Goal: Find specific page/section

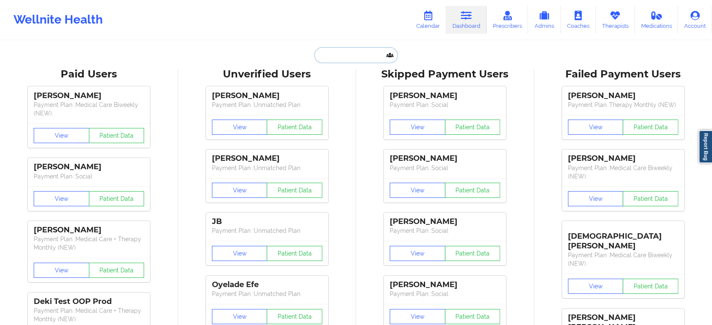
click at [358, 54] on input "text" at bounding box center [356, 55] width 83 height 16
paste input "[PERSON_NAME]"
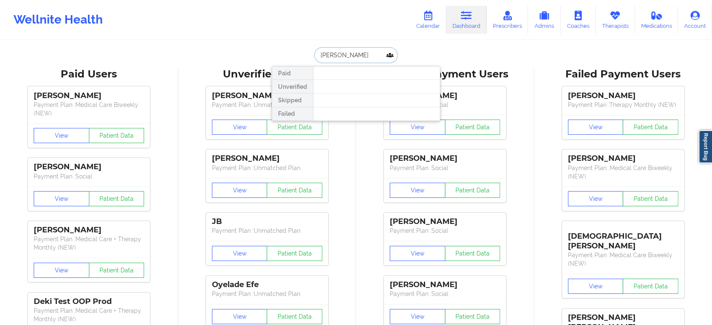
paste input "DAJAVO"
paste input "[PERSON_NAME]"
paste input "[EMAIL_ADDRESS][DOMAIN_NAME]"
type input "[EMAIL_ADDRESS][DOMAIN_NAME]"
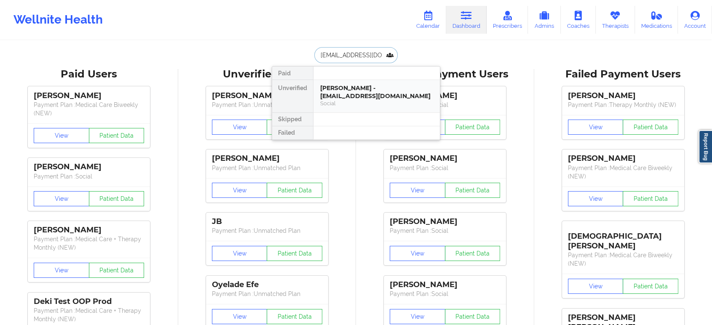
click at [376, 100] on div "Social" at bounding box center [376, 103] width 113 height 7
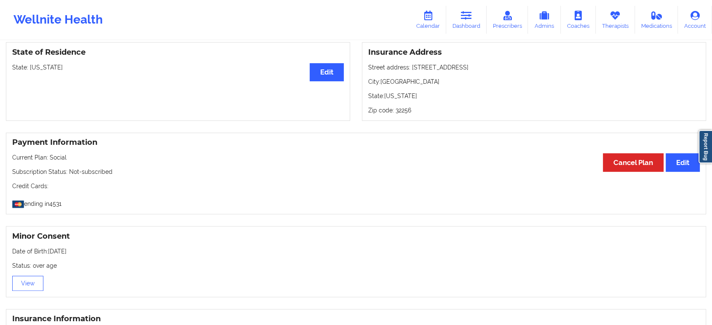
scroll to position [374, 0]
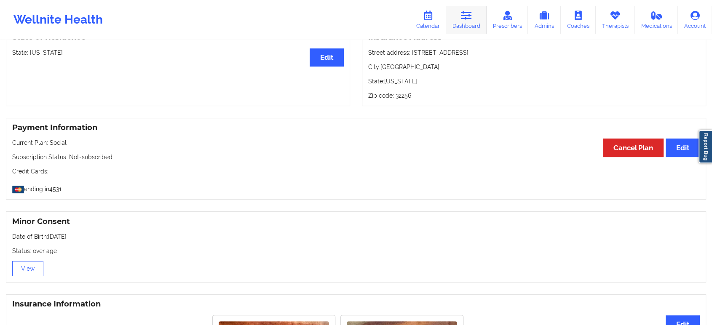
click at [459, 21] on link "Dashboard" at bounding box center [466, 20] width 40 height 28
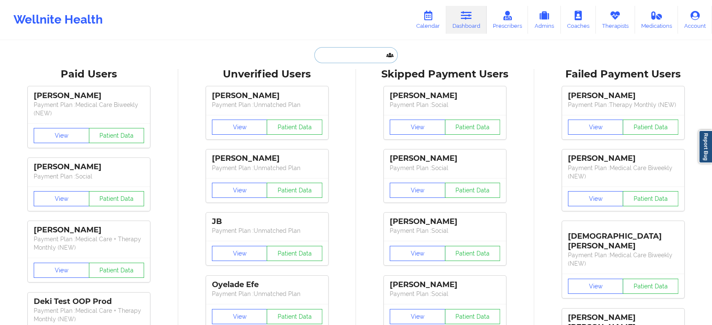
click at [331, 60] on input "text" at bounding box center [356, 55] width 83 height 16
paste input "[EMAIL_ADDRESS][DOMAIN_NAME]"
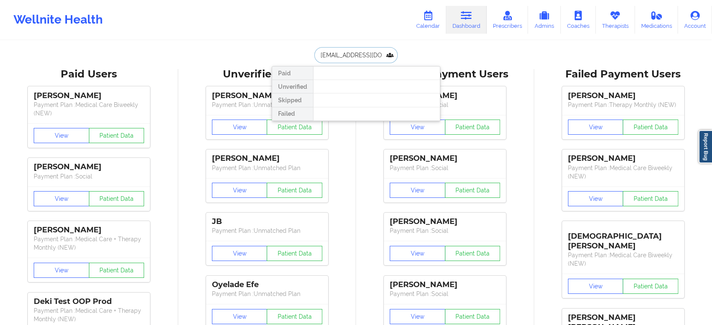
click at [368, 54] on input "[EMAIL_ADDRESS][DOMAIN_NAME]" at bounding box center [356, 55] width 83 height 16
paste input "[PERSON_NAME]"
paste input "[EMAIL_ADDRESS][DOMAIN_NAME]"
type input "[EMAIL_ADDRESS][DOMAIN_NAME]"
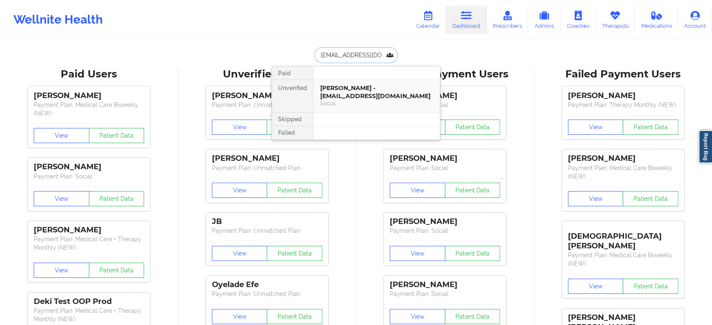
click at [382, 100] on div "Social" at bounding box center [376, 103] width 113 height 7
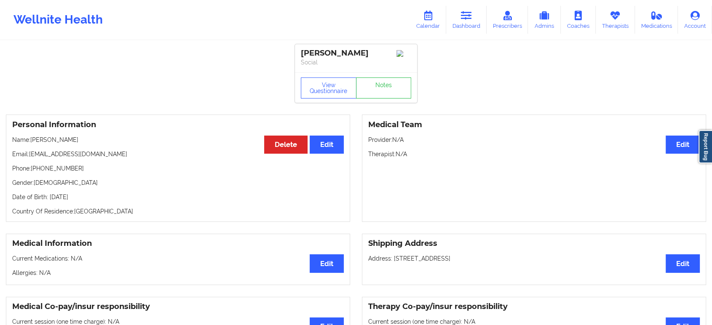
drag, startPoint x: 75, startPoint y: 141, endPoint x: 31, endPoint y: 142, distance: 43.9
click at [31, 142] on p "Name: [PERSON_NAME]" at bounding box center [178, 140] width 332 height 8
copy p "[PERSON_NAME]"
click at [474, 19] on link "Dashboard" at bounding box center [466, 20] width 40 height 28
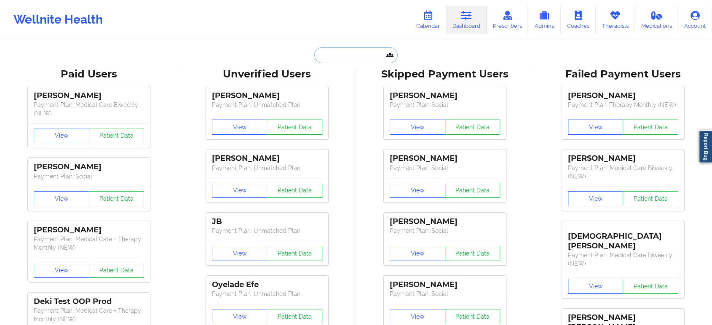
click at [377, 54] on input "text" at bounding box center [356, 55] width 83 height 16
paste input "[EMAIL_ADDRESS][DOMAIN_NAME]"
type input "[EMAIL_ADDRESS][DOMAIN_NAME]"
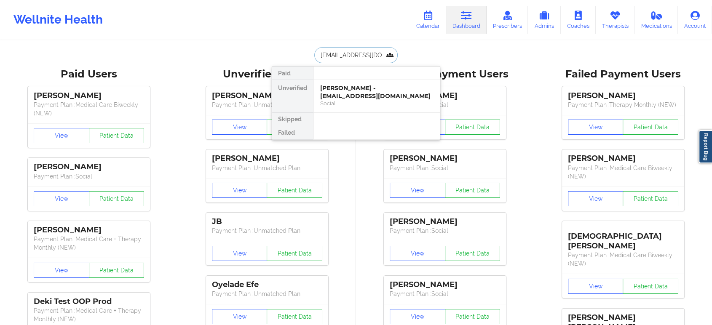
scroll to position [0, 30]
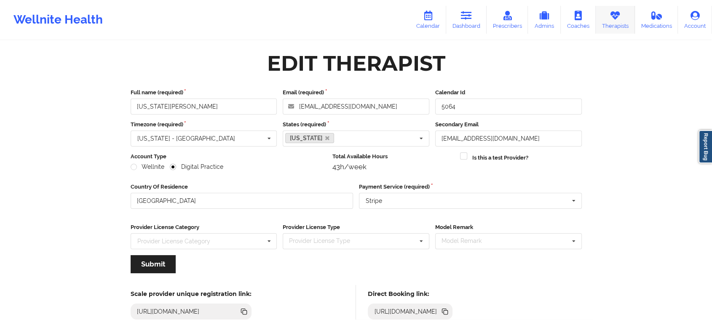
drag, startPoint x: 0, startPoint y: 0, endPoint x: 610, endPoint y: 18, distance: 610.7
click at [610, 18] on icon at bounding box center [615, 15] width 11 height 9
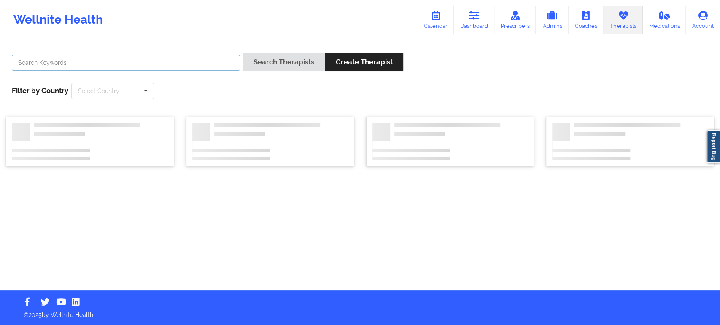
click at [222, 63] on input "text" at bounding box center [126, 63] width 228 height 16
paste input "Susan Zapatha"
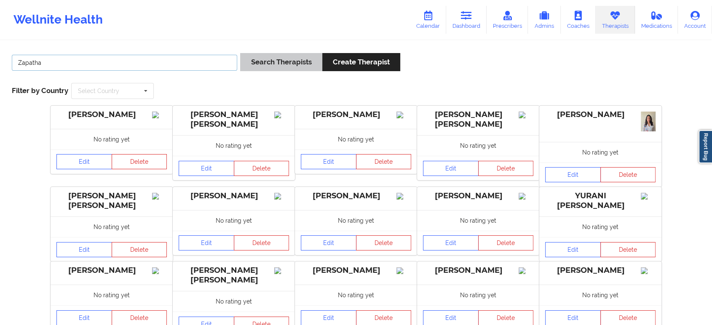
type input "Zapatha"
click at [254, 64] on button "Search Therapists" at bounding box center [281, 62] width 82 height 18
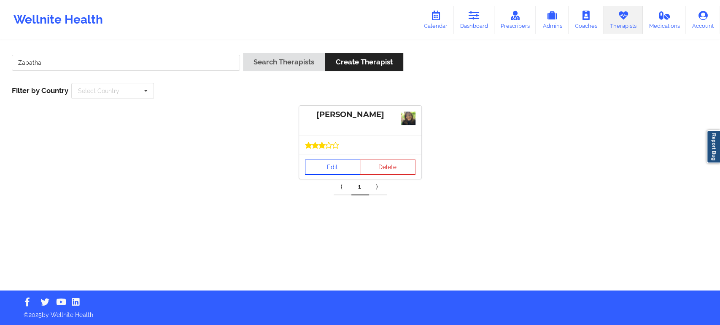
click at [336, 165] on link "Edit" at bounding box center [333, 167] width 56 height 15
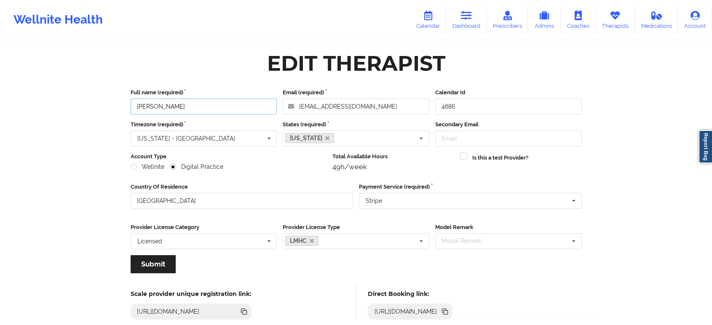
click at [239, 107] on input "Susan P Zapatha" at bounding box center [204, 107] width 147 height 16
click at [450, 310] on icon at bounding box center [445, 311] width 9 height 9
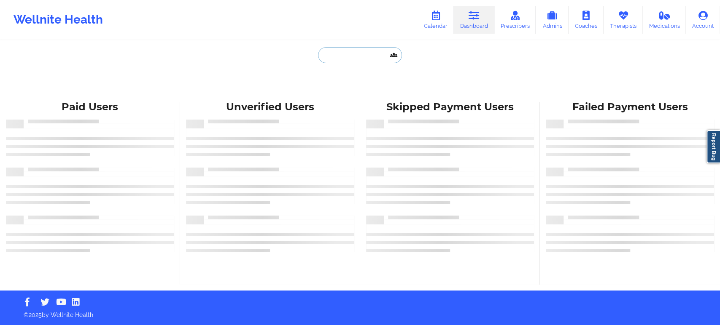
click at [364, 52] on input "text" at bounding box center [359, 55] width 83 height 16
paste input "STEPHANIEDOLCE22@GMAIL.COM"
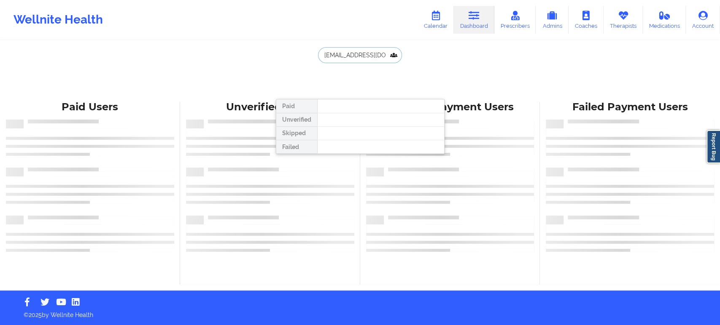
scroll to position [0, 30]
type input "STEPHANIEDOLCE22@GMAIL.COM"
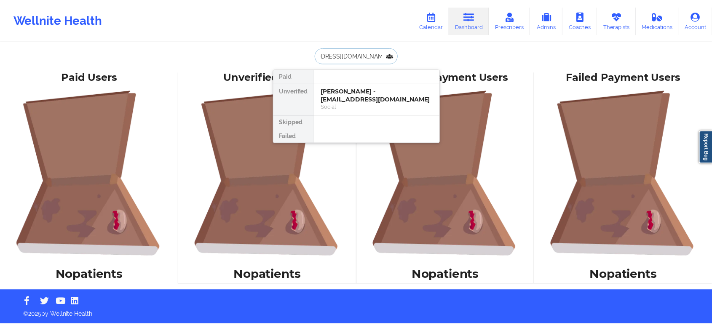
scroll to position [0, 0]
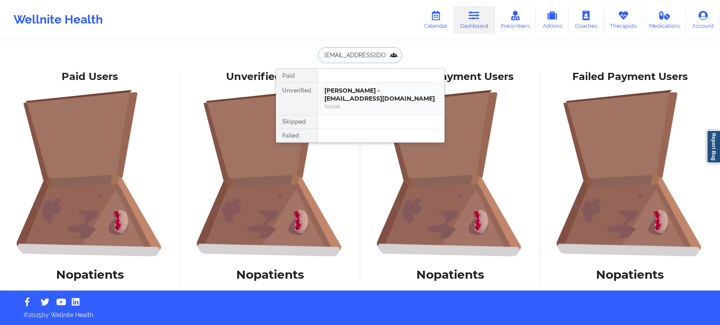
click at [368, 101] on div "Stephanie Dolce - stephaniedolce22@gmail.com" at bounding box center [380, 95] width 113 height 16
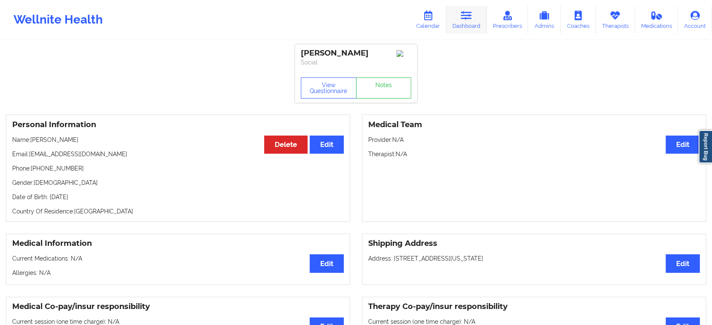
click at [466, 19] on icon at bounding box center [466, 15] width 11 height 9
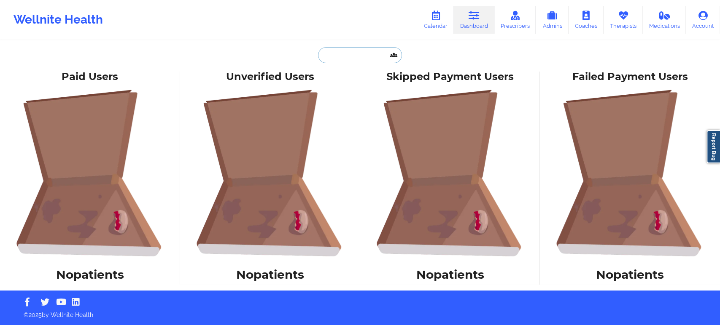
click at [366, 57] on input "text" at bounding box center [359, 55] width 83 height 16
paste input "jnfitts1@yahoo.com"
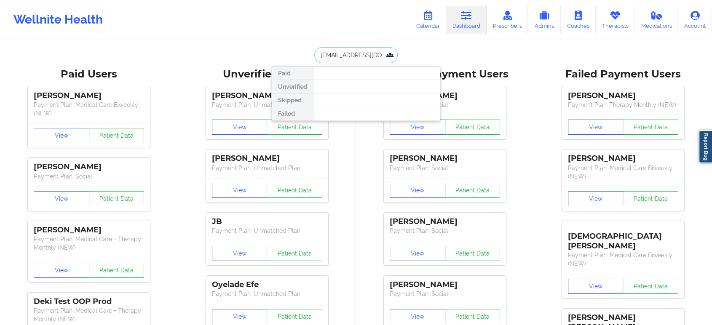
type input "jnfitts1@yahoo.com"
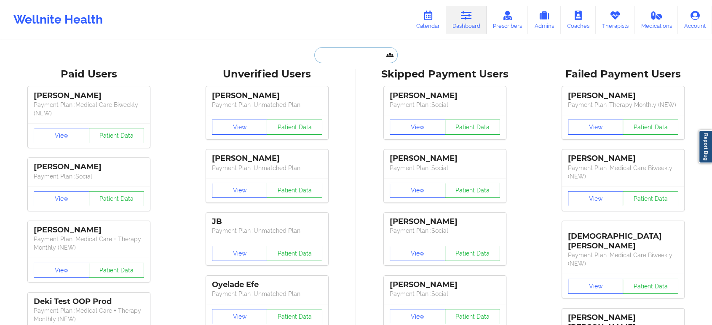
click at [373, 55] on input "text" at bounding box center [356, 55] width 83 height 16
paste input "lroth0@yahoo.com"
type input "lroth0@yahoo.com"
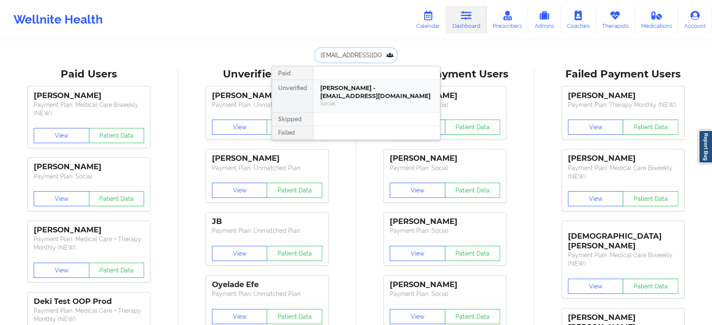
click at [366, 100] on div "Social" at bounding box center [376, 103] width 113 height 7
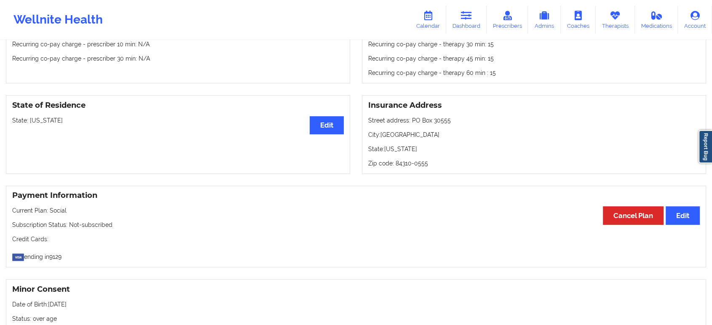
scroll to position [322, 0]
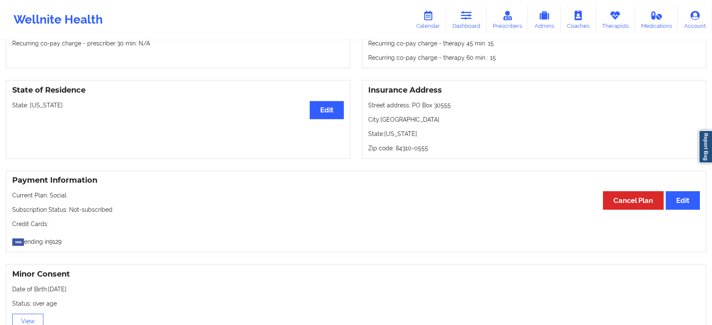
click at [43, 107] on p "State: Arizona" at bounding box center [178, 105] width 332 height 8
copy p "Arizona"
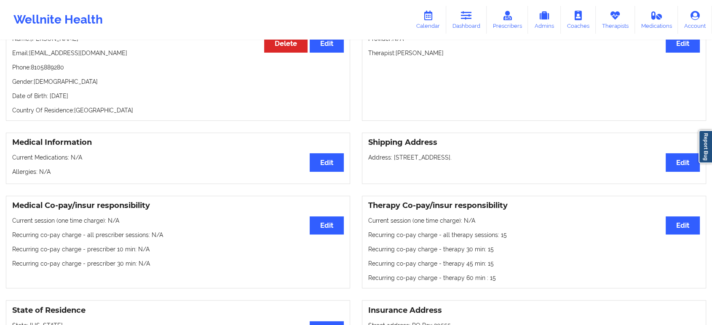
scroll to position [0, 0]
